Goal: Task Accomplishment & Management: Manage account settings

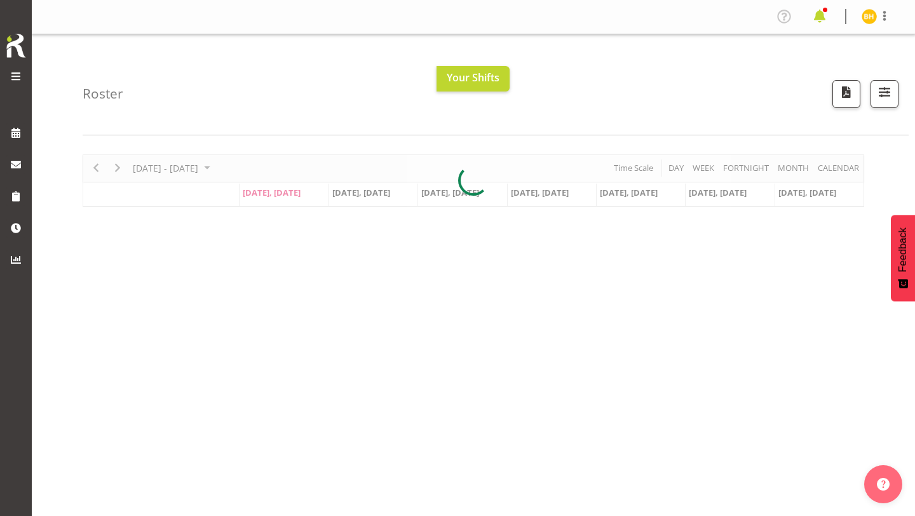
click at [626, 18] on span at bounding box center [820, 16] width 20 height 20
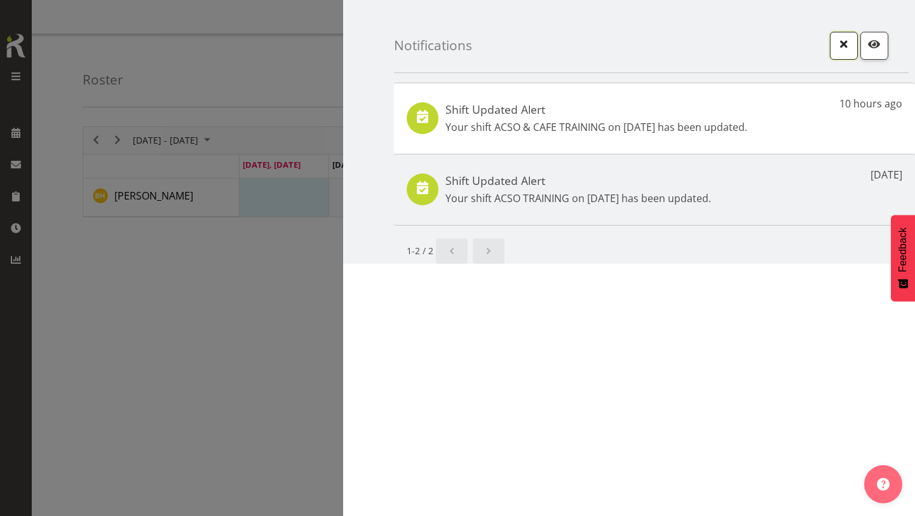
click at [626, 43] on span "button" at bounding box center [844, 44] width 17 height 17
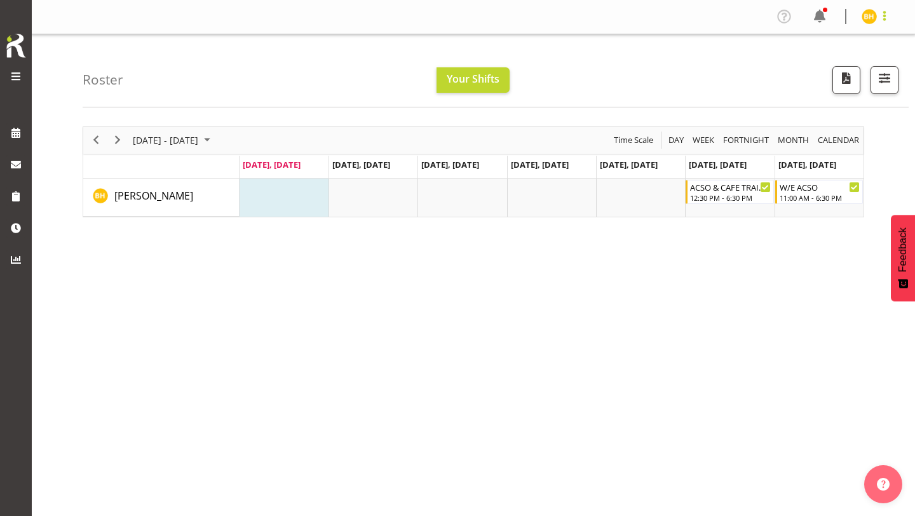
click at [626, 13] on span at bounding box center [884, 15] width 15 height 15
click at [626, 100] on div "Roster Your Shifts All Locations [GEOGRAPHIC_DATA] Select All Deselect All All …" at bounding box center [496, 70] width 826 height 73
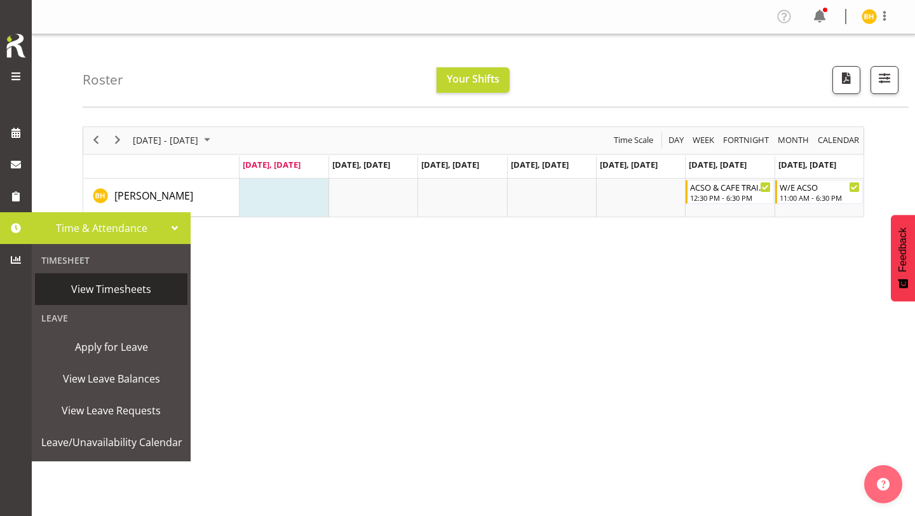
click at [105, 292] on span "View Timesheets" at bounding box center [111, 289] width 140 height 19
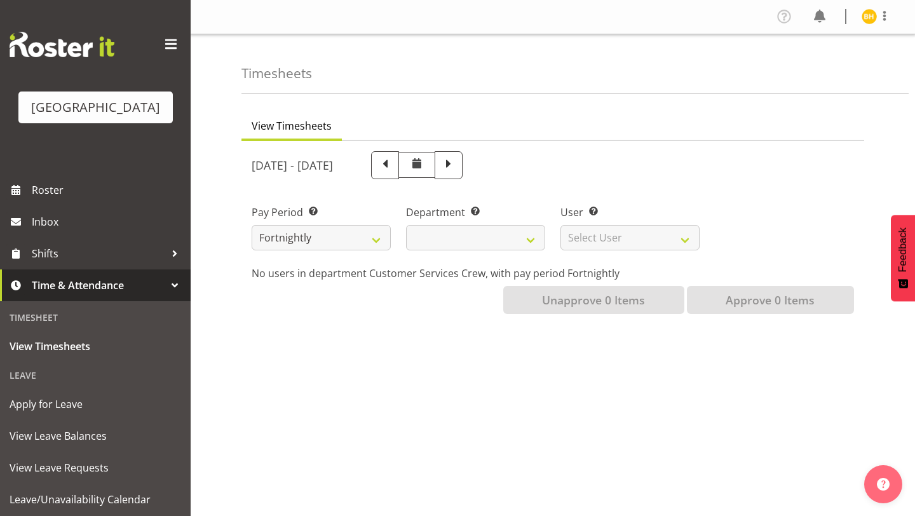
select select
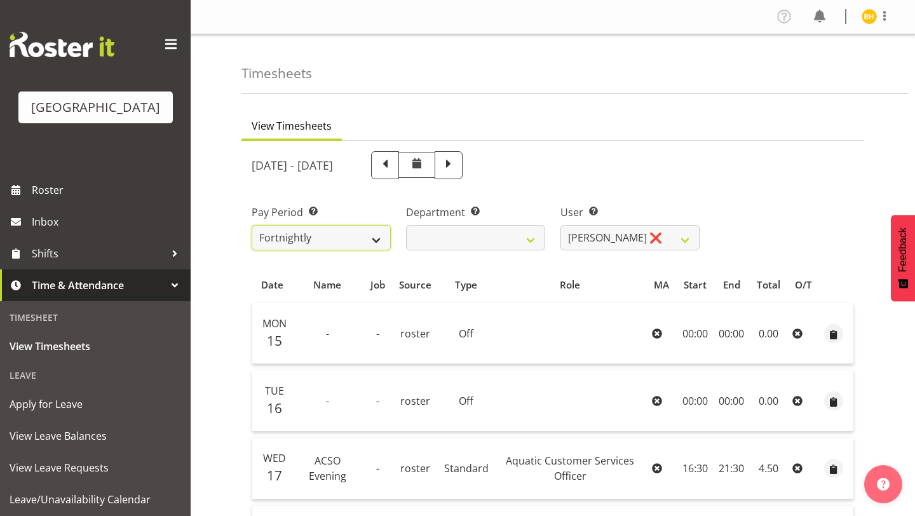
click at [360, 243] on select "Fortnightly" at bounding box center [321, 237] width 139 height 25
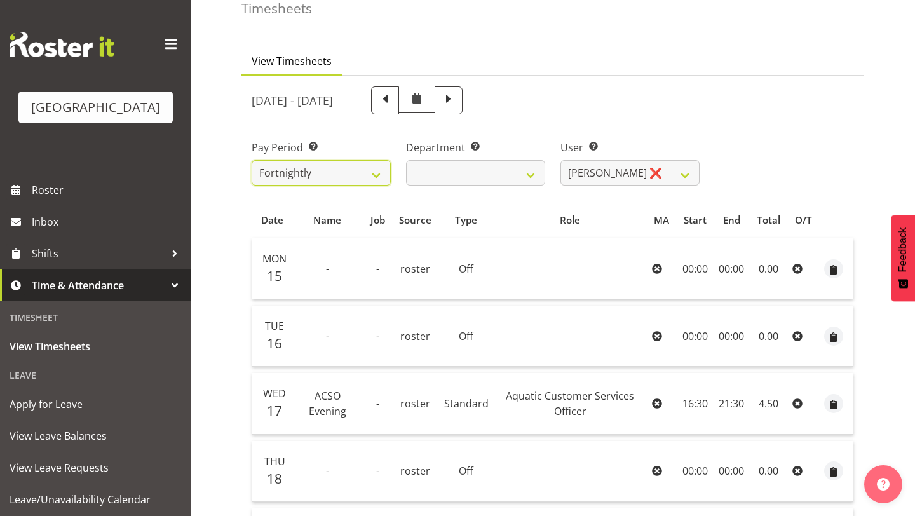
scroll to position [34, 0]
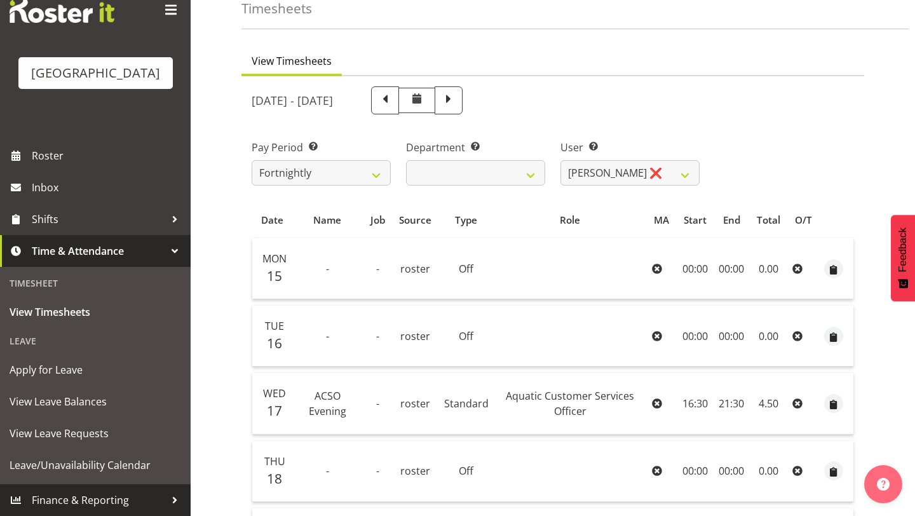
click at [105, 501] on span "Finance & Reporting" at bounding box center [98, 500] width 133 height 19
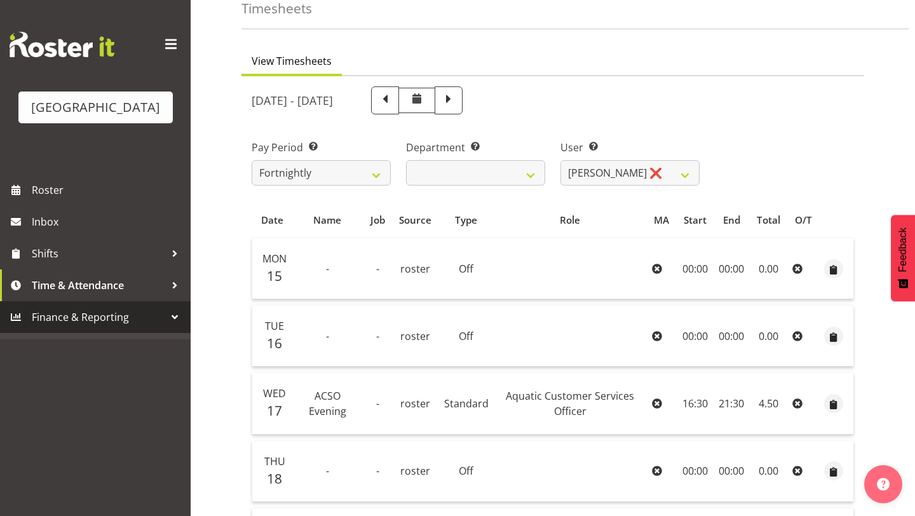
scroll to position [0, 0]
click at [117, 318] on span "Finance & Reporting" at bounding box center [98, 317] width 133 height 19
click at [146, 313] on span "Finance & Reporting" at bounding box center [98, 317] width 133 height 19
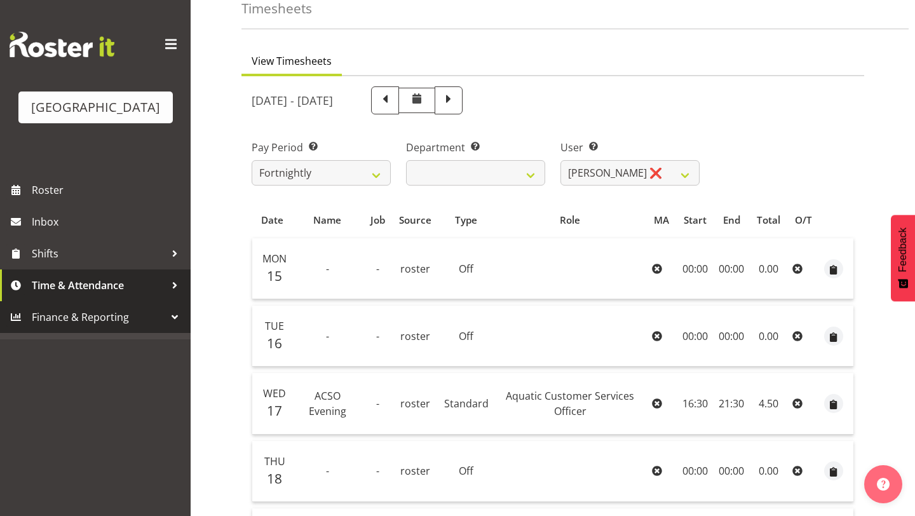
click at [166, 290] on div at bounding box center [174, 285] width 19 height 19
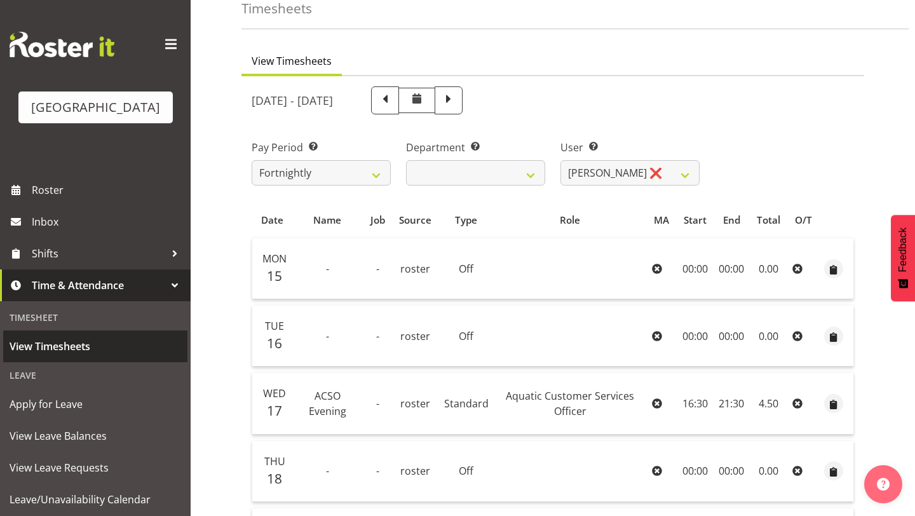
scroll to position [34, 0]
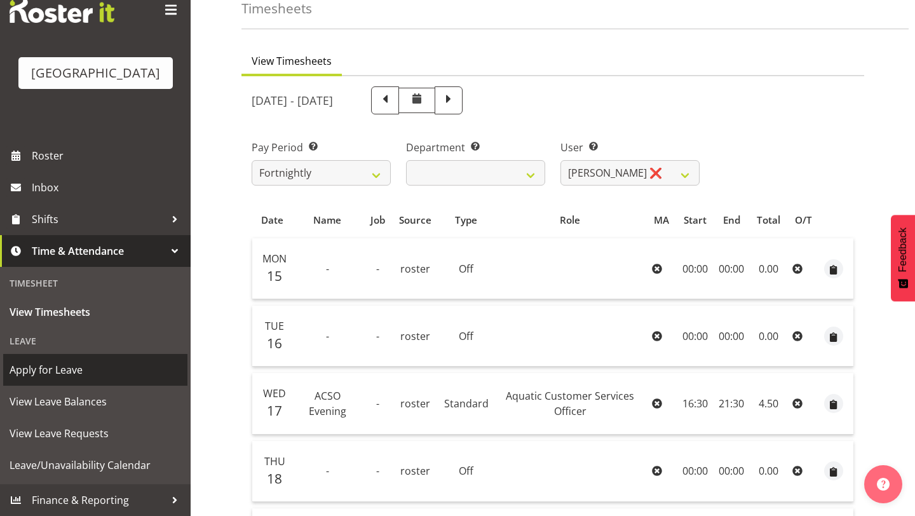
click at [63, 370] on span "Apply for Leave" at bounding box center [96, 369] width 172 height 19
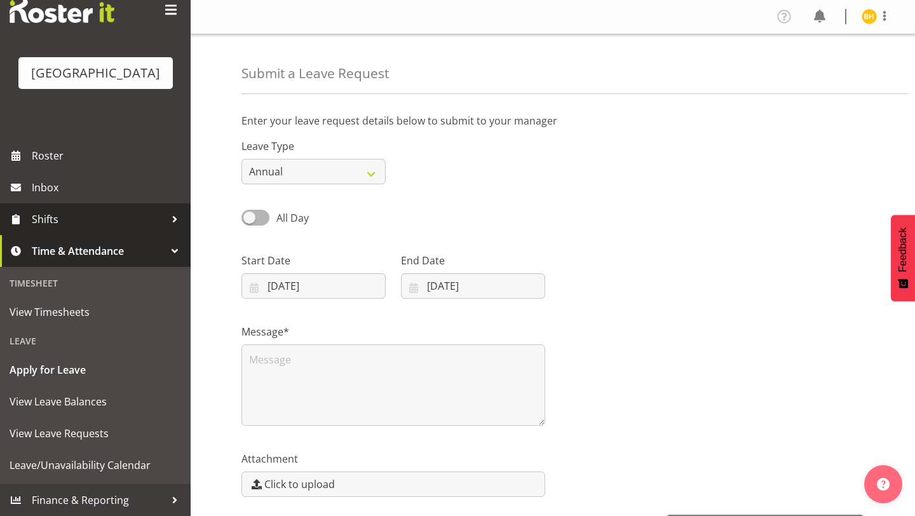
click at [104, 217] on span "Shifts" at bounding box center [98, 219] width 133 height 19
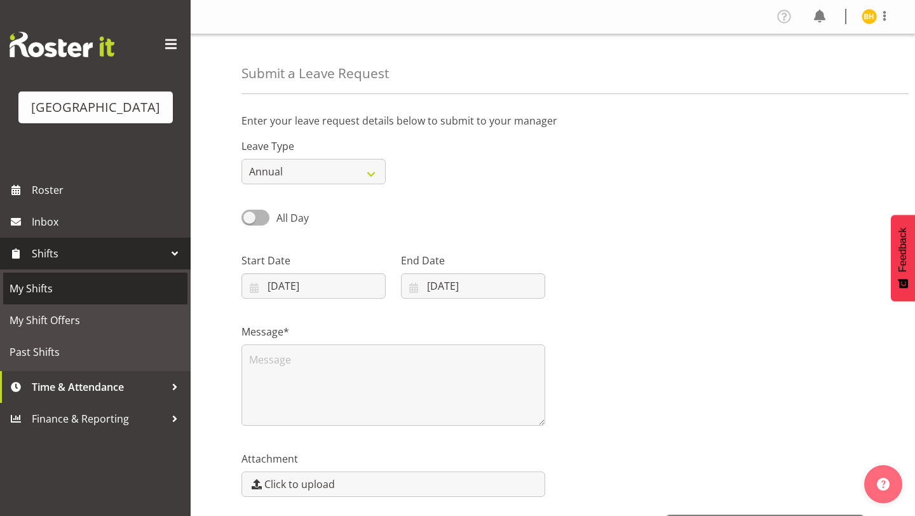
click at [102, 290] on span "My Shifts" at bounding box center [96, 288] width 172 height 19
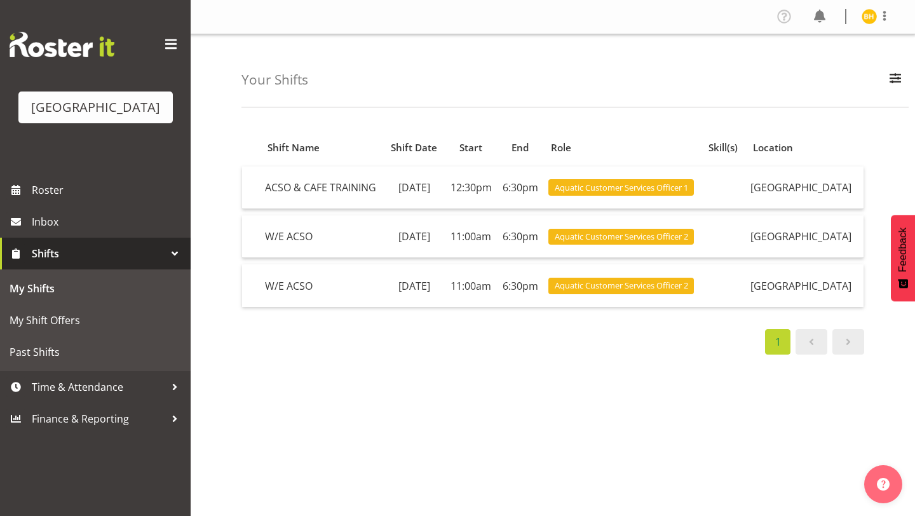
click at [848, 336] on span at bounding box center [848, 341] width 15 height 15
